Goal: Transaction & Acquisition: Purchase product/service

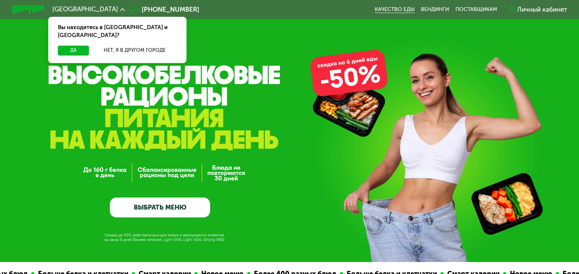
click at [388, 9] on link "Качество еды" at bounding box center [395, 9] width 40 height 7
click at [148, 212] on link "ВЫБРАТЬ МЕНЮ" at bounding box center [160, 207] width 100 height 20
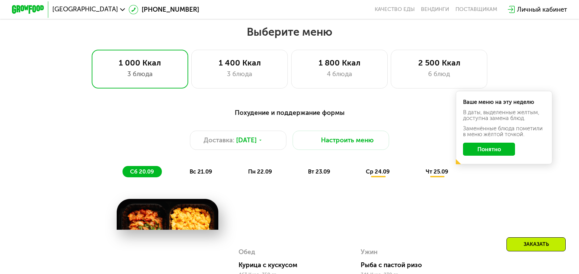
scroll to position [507, 0]
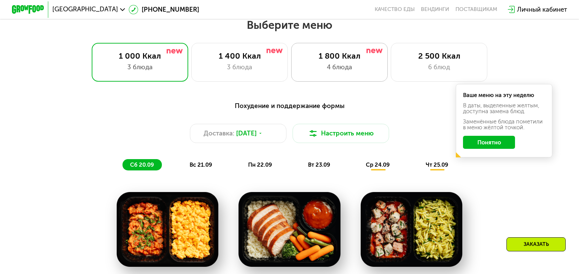
click at [357, 64] on div "4 блюда" at bounding box center [340, 67] width 80 height 10
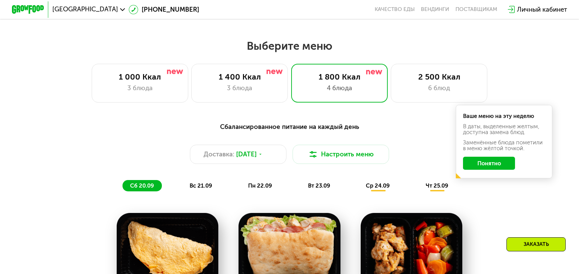
scroll to position [473, 0]
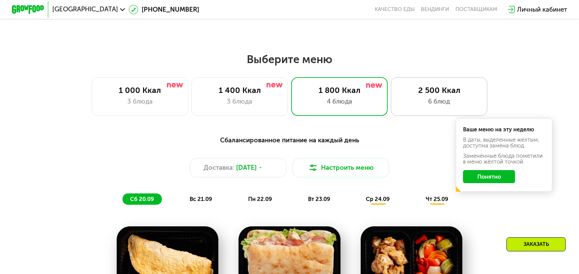
click at [403, 97] on div "6 блюд" at bounding box center [440, 102] width 80 height 10
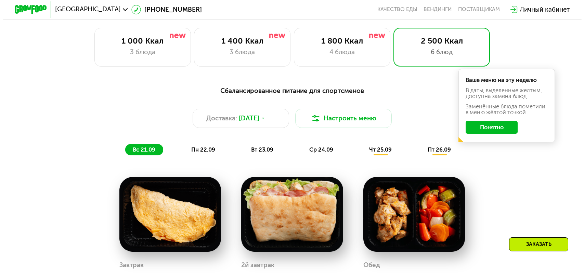
scroll to position [507, 0]
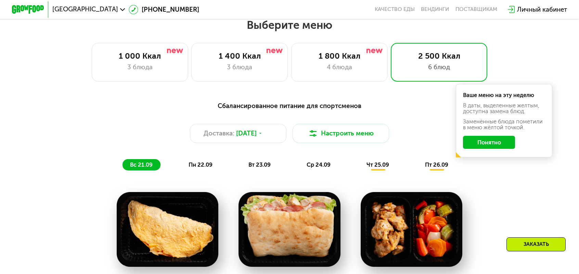
click at [478, 136] on button "Понятно" at bounding box center [489, 142] width 52 height 13
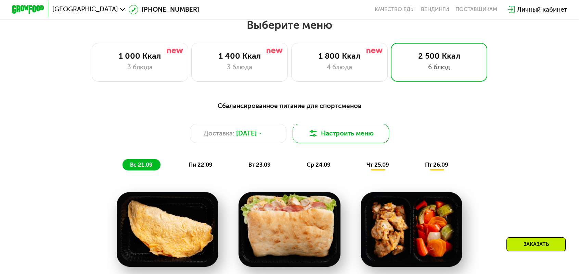
click at [331, 124] on button "Настроить меню" at bounding box center [341, 133] width 97 height 19
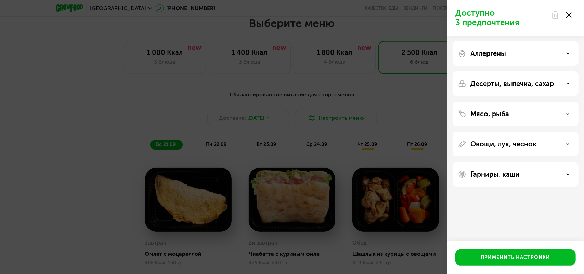
click at [518, 54] on div "Аллергены" at bounding box center [515, 53] width 115 height 8
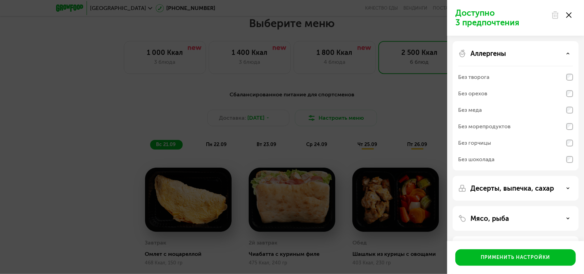
drag, startPoint x: 506, startPoint y: 192, endPoint x: 509, endPoint y: 189, distance: 3.6
click at [507, 192] on div "Десерты, выпечка, сахар" at bounding box center [516, 188] width 126 height 25
click at [510, 182] on div "Десерты, выпечка, сахар" at bounding box center [516, 188] width 126 height 25
click at [512, 190] on p "Десерты, выпечка, сахар" at bounding box center [513, 188] width 84 height 8
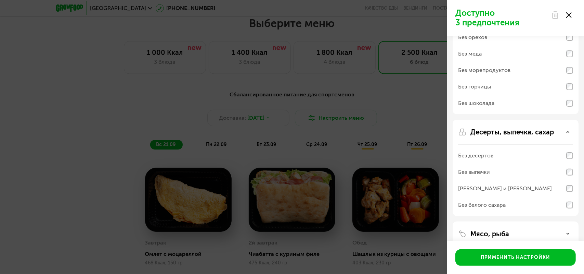
scroll to position [68, 0]
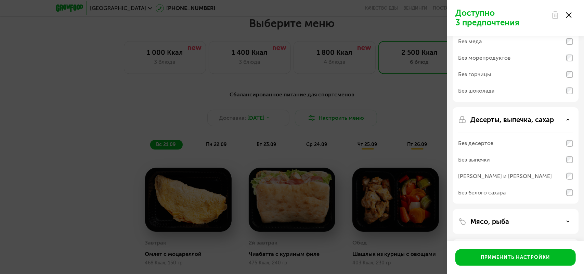
click at [510, 192] on div "Без белого сахара" at bounding box center [515, 192] width 115 height 16
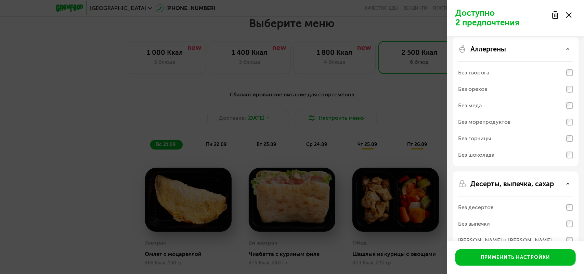
scroll to position [0, 0]
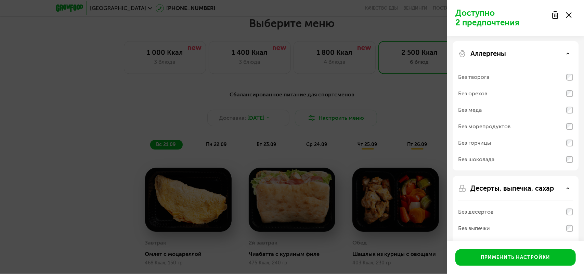
click at [488, 94] on div "Без орехов" at bounding box center [515, 93] width 115 height 16
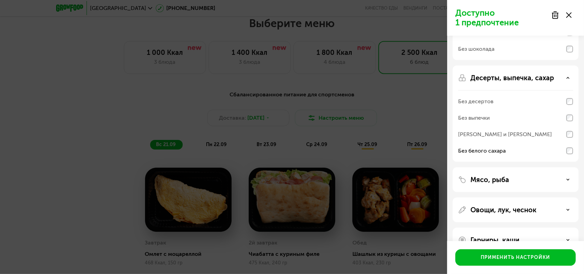
scroll to position [128, 0]
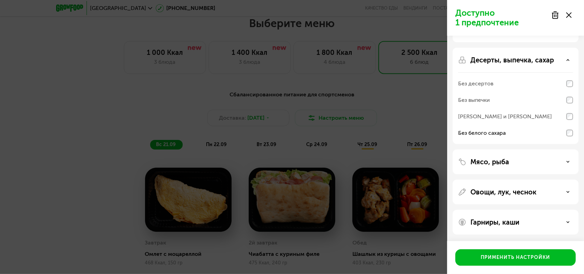
click at [496, 159] on p "Мясо, рыба" at bounding box center [490, 162] width 39 height 8
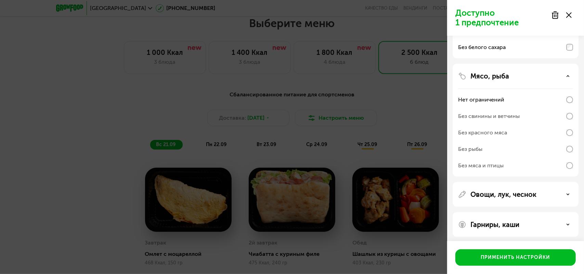
scroll to position [216, 0]
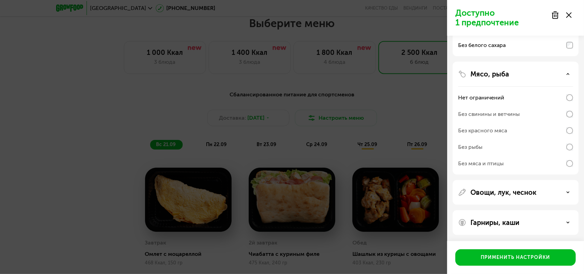
click at [497, 190] on p "Овощи, лук, чеснок" at bounding box center [504, 192] width 66 height 8
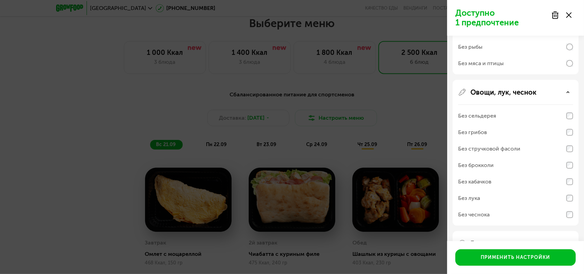
scroll to position [318, 0]
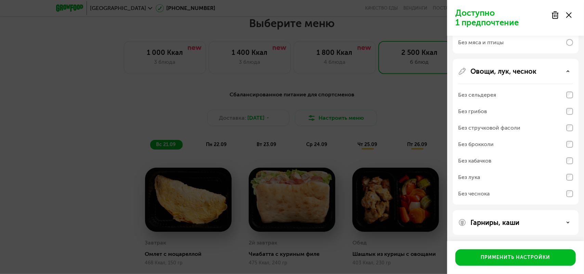
click at [493, 219] on p "Гарниры, каши" at bounding box center [495, 222] width 49 height 8
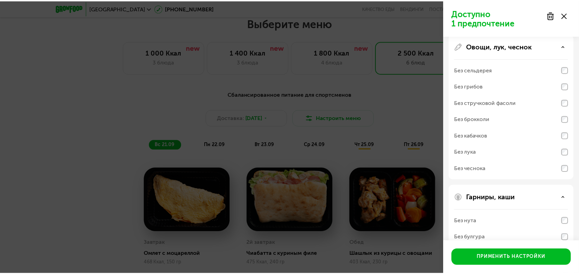
scroll to position [425, 0]
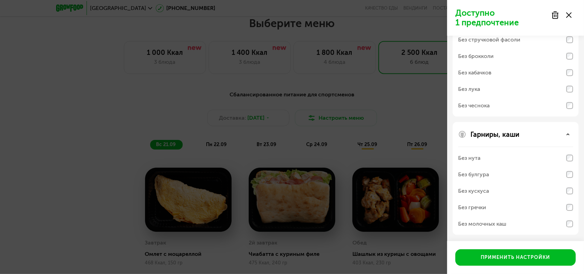
click at [491, 161] on div "Без нута" at bounding box center [515, 158] width 115 height 16
click at [495, 224] on div "Без молочных каш" at bounding box center [482, 223] width 48 height 8
click at [507, 225] on div "Без молочных каш" at bounding box center [515, 223] width 115 height 16
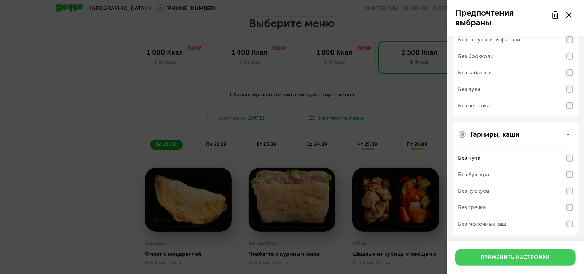
click at [501, 254] on div "Применить настройки" at bounding box center [516, 257] width 70 height 7
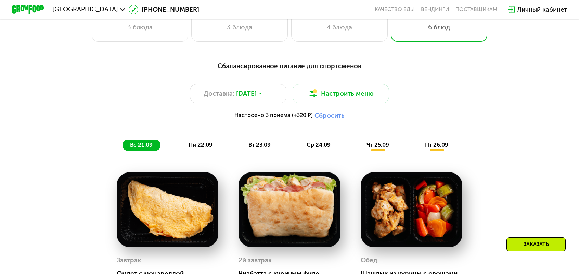
scroll to position [542, 0]
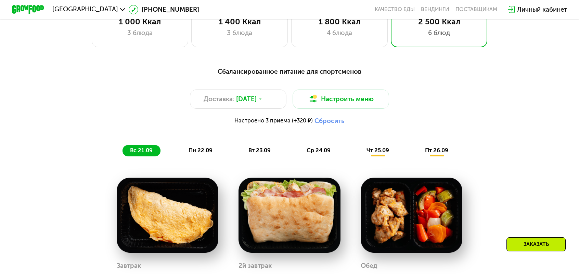
click at [203, 145] on div "пн 22.09" at bounding box center [200, 150] width 39 height 11
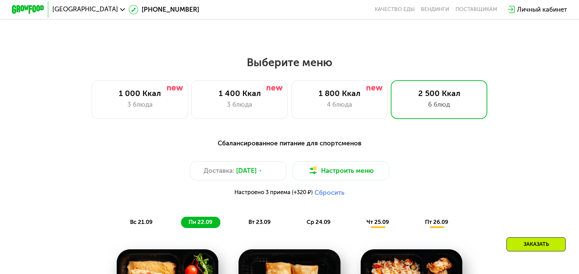
scroll to position [473, 0]
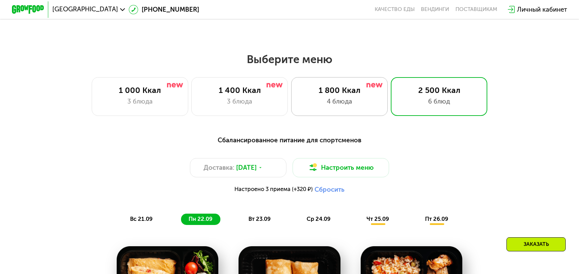
click at [325, 97] on div "4 блюда" at bounding box center [340, 102] width 80 height 10
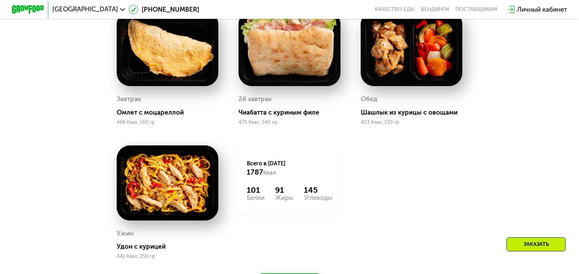
scroll to position [713, 0]
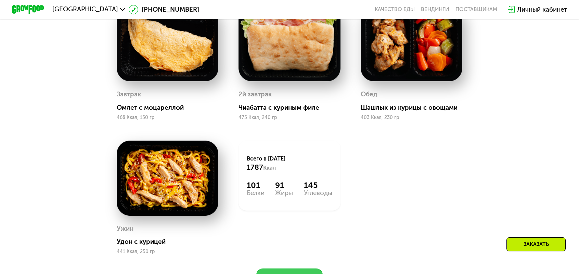
click at [279, 268] on button "Заказать" at bounding box center [289, 277] width 67 height 19
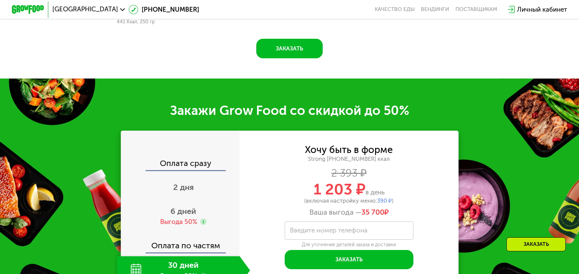
scroll to position [950, 0]
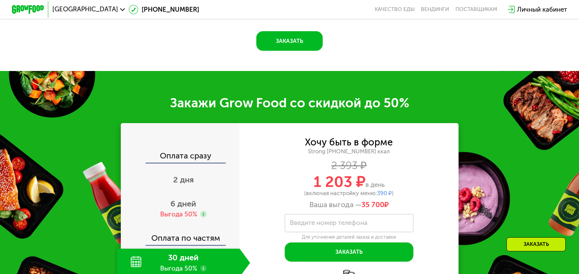
click at [336, 221] on label "Введите номер телефона" at bounding box center [329, 223] width 78 height 4
click at [336, 214] on input "Введите номер телефона" at bounding box center [349, 223] width 129 height 18
click at [431, 190] on div "(включая настройку меню: 390 ₽ )" at bounding box center [349, 192] width 219 height 5
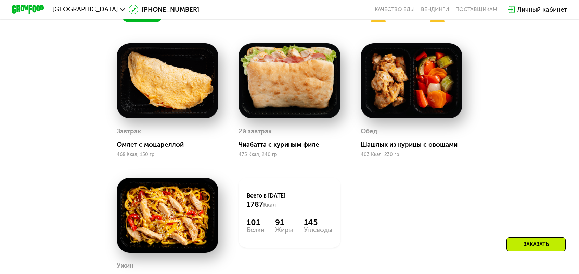
scroll to position [573, 0]
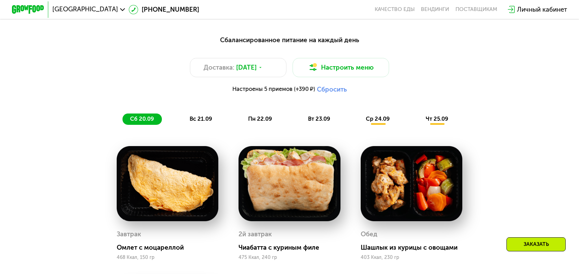
click at [369, 115] on span "ср 24.09" at bounding box center [378, 118] width 24 height 7
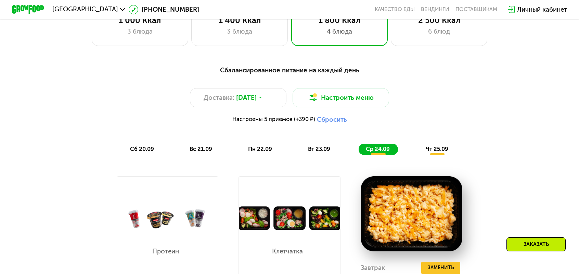
scroll to position [539, 0]
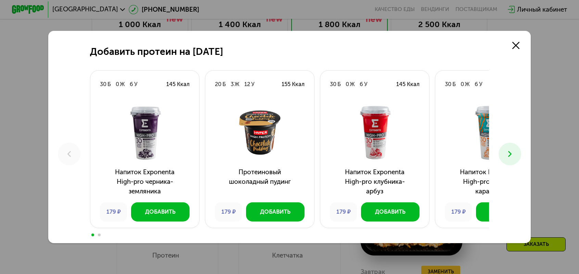
click at [508, 153] on use at bounding box center [509, 154] width 3 height 6
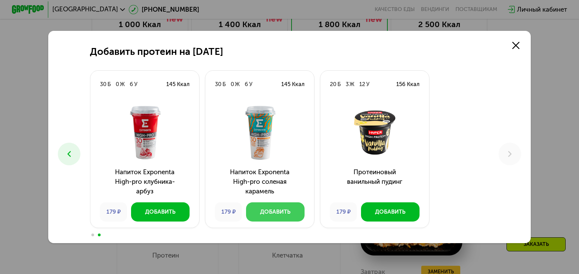
click at [305, 202] on button "Добавить" at bounding box center [275, 211] width 59 height 19
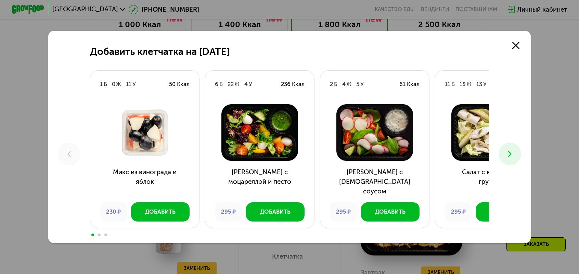
click at [499, 153] on button at bounding box center [510, 153] width 23 height 23
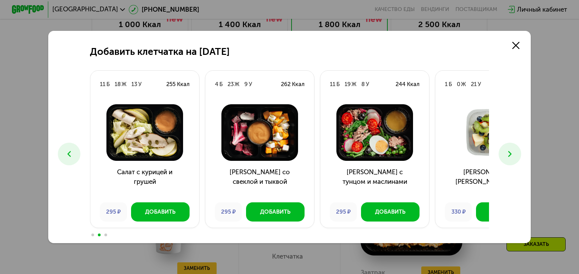
click at [505, 150] on icon at bounding box center [510, 154] width 10 height 10
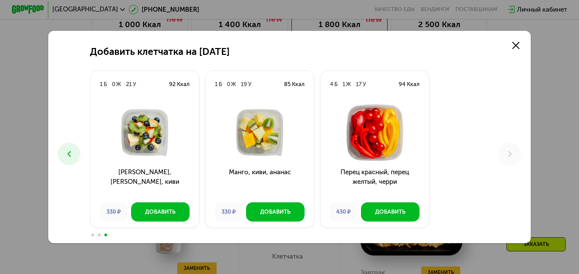
click at [74, 150] on icon at bounding box center [69, 154] width 10 height 10
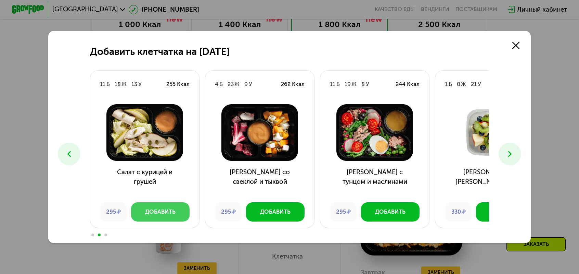
click at [176, 207] on div "Добавить" at bounding box center [160, 211] width 30 height 8
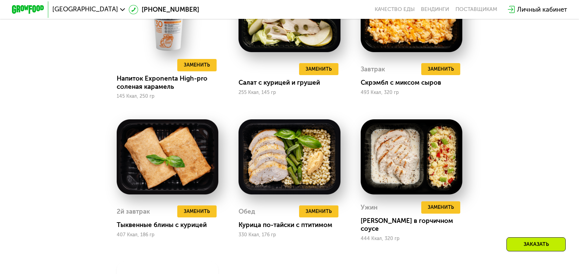
scroll to position [744, 0]
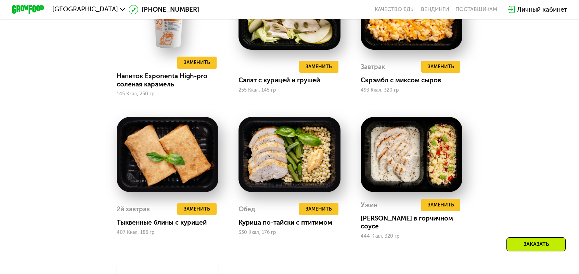
click at [554, 109] on div "Сбалансированное питание на каждый день Доставка: 20 сен, сб Настроить меню Нас…" at bounding box center [289, 117] width 579 height 530
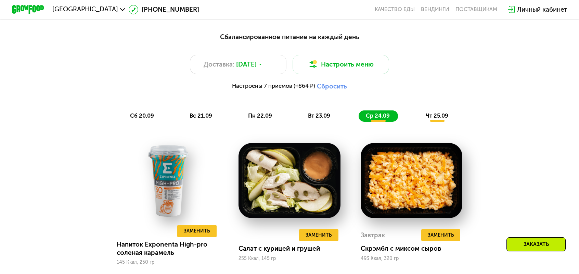
scroll to position [573, 0]
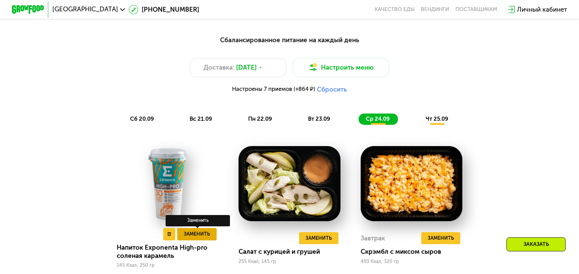
click at [203, 230] on span "Заменить" at bounding box center [197, 234] width 26 height 8
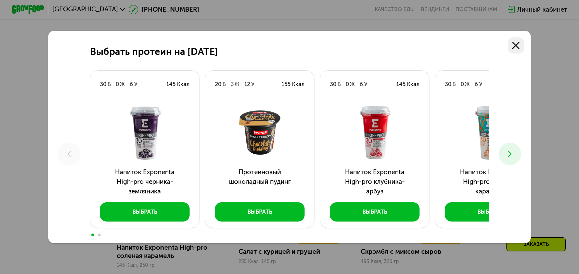
click at [513, 49] on use at bounding box center [516, 45] width 7 height 7
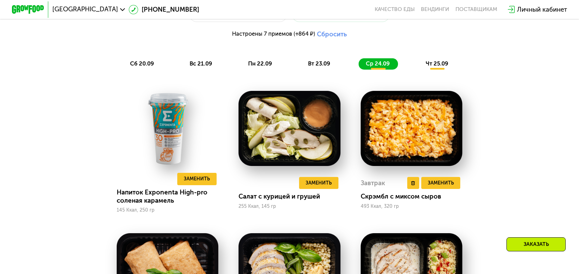
scroll to position [607, 0]
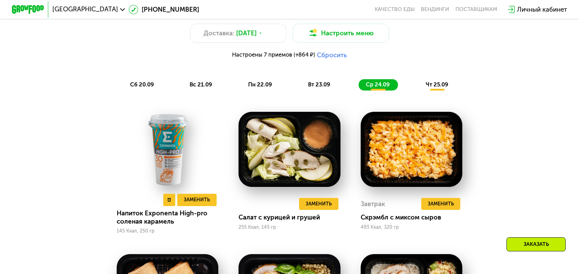
click at [190, 121] on img at bounding box center [168, 149] width 102 height 75
